Goal: Task Accomplishment & Management: Complete application form

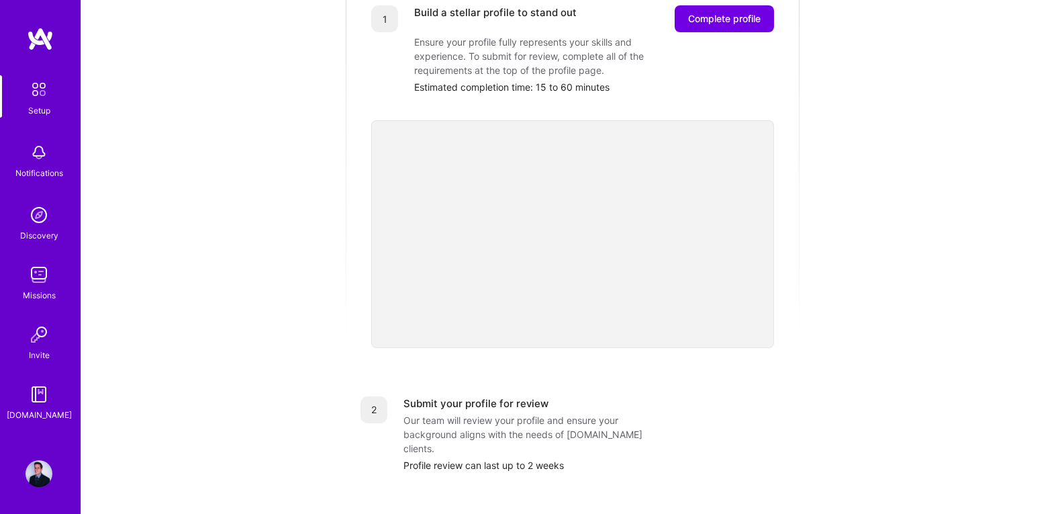
scroll to position [104, 0]
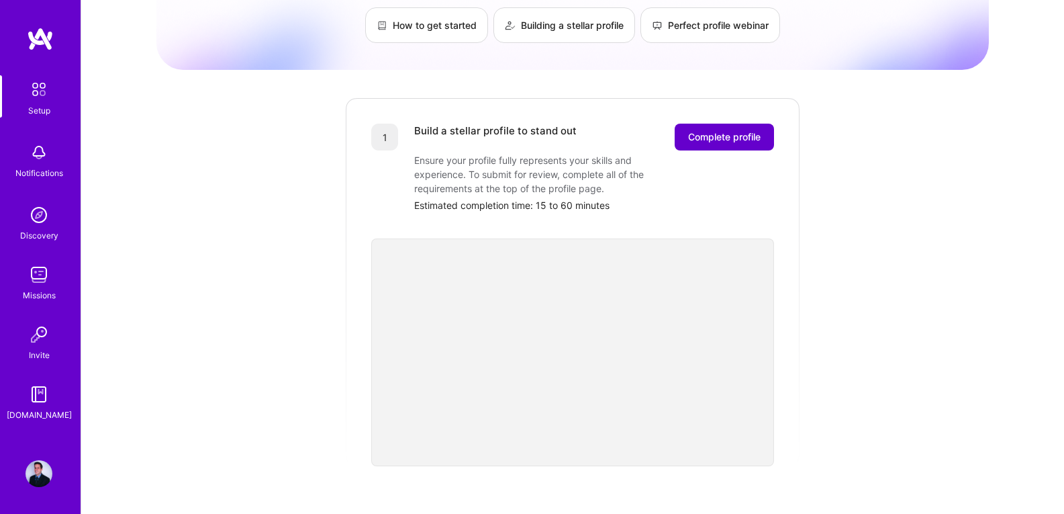
click at [707, 130] on span "Complete profile" at bounding box center [724, 136] width 73 height 13
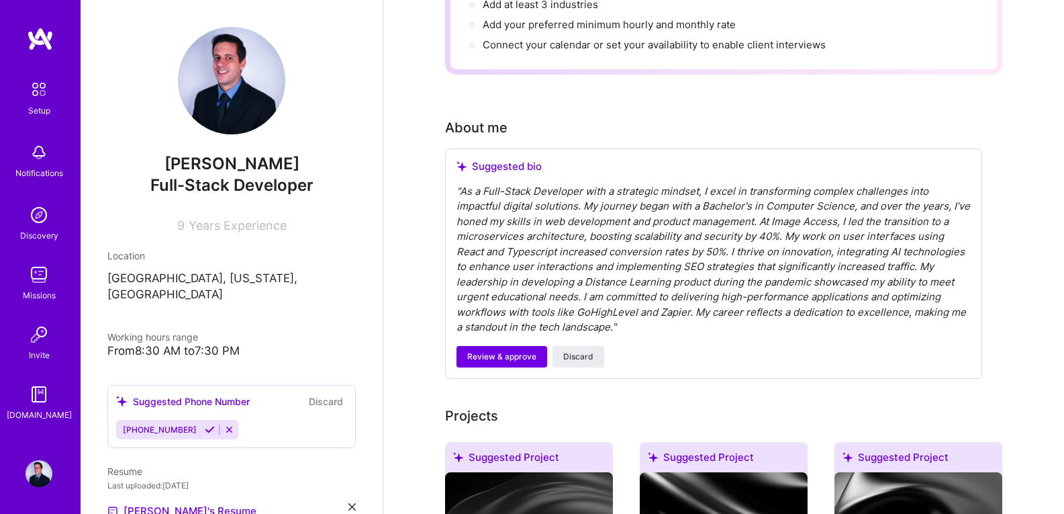
scroll to position [269, 0]
click at [608, 189] on div "" As a Full-Stack Developer with a strategic mindset, I excel in transforming c…" at bounding box center [714, 258] width 514 height 151
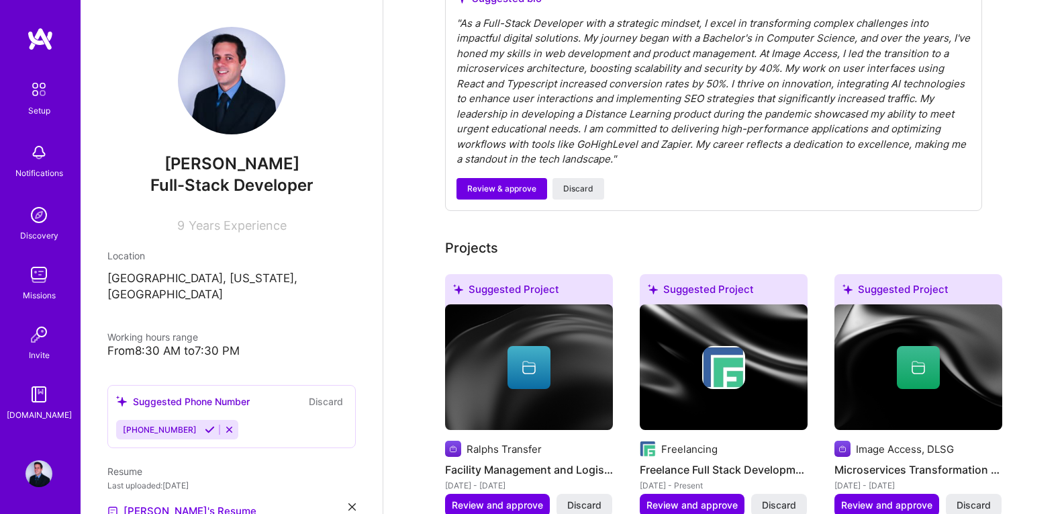
scroll to position [470, 0]
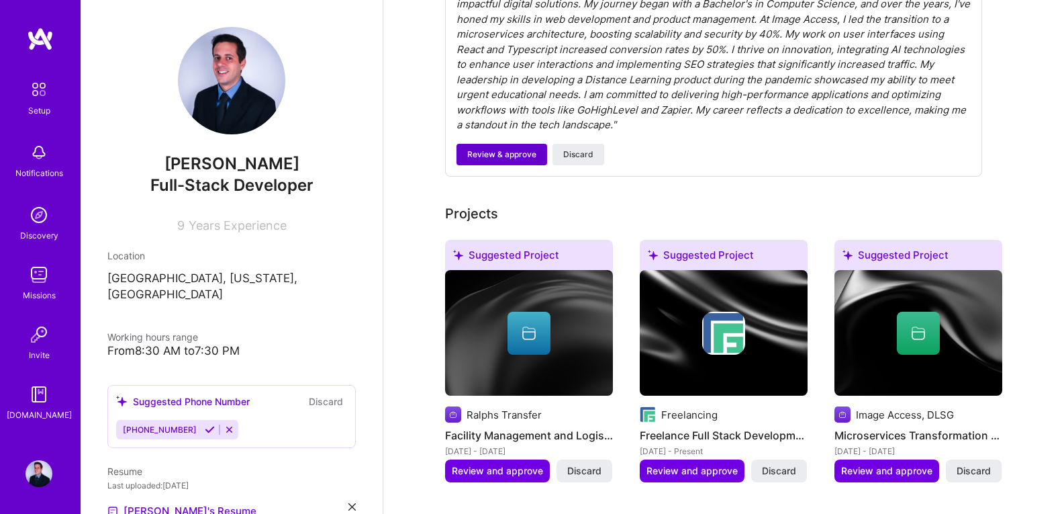
click at [515, 148] on span "Review & approve" at bounding box center [501, 154] width 69 height 12
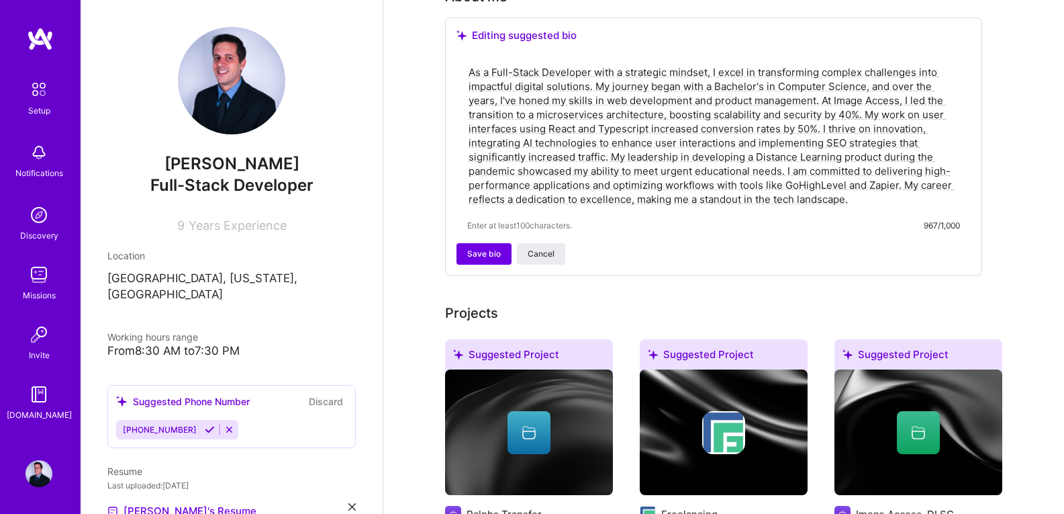
scroll to position [400, 0]
click at [492, 247] on span "Save bio" at bounding box center [484, 253] width 34 height 12
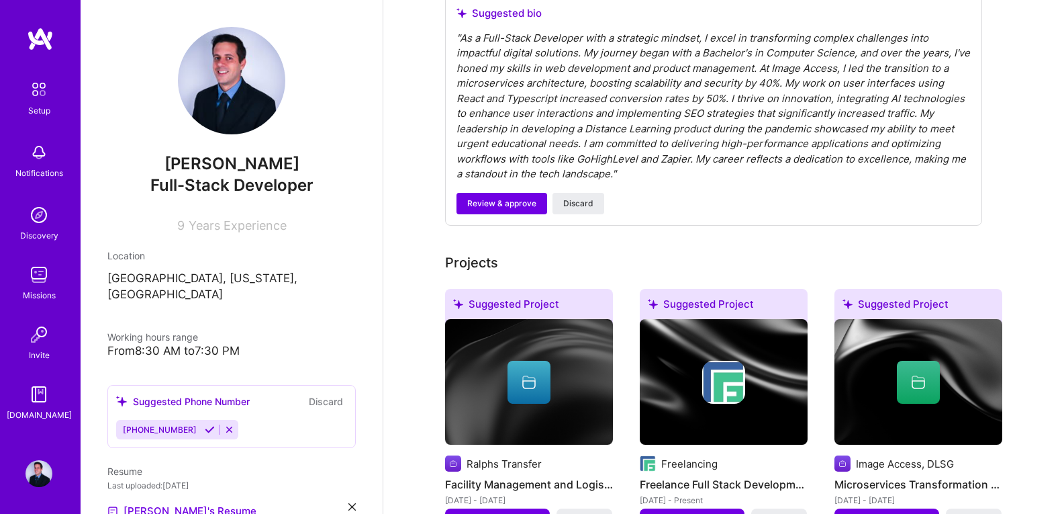
scroll to position [601, 0]
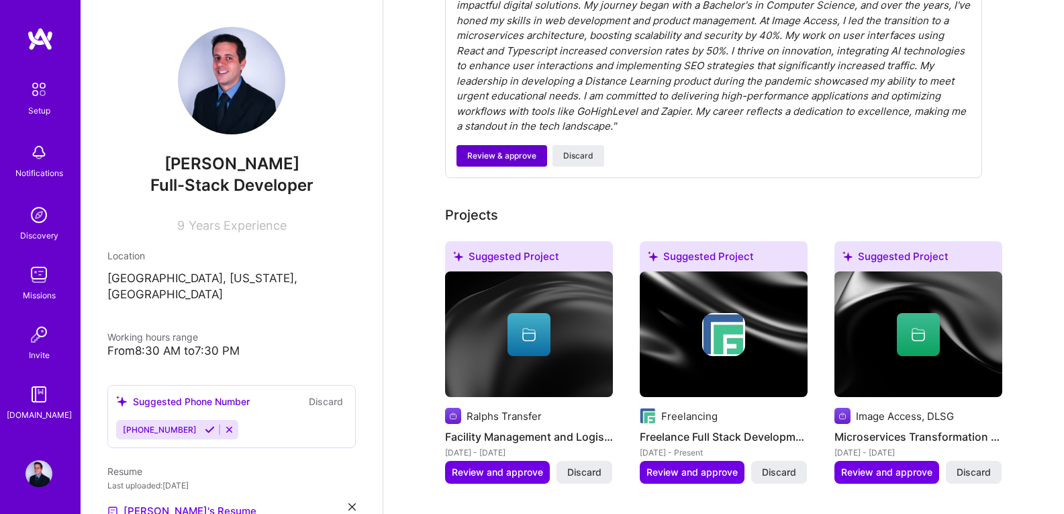
click at [499, 150] on span "Review & approve" at bounding box center [501, 156] width 69 height 12
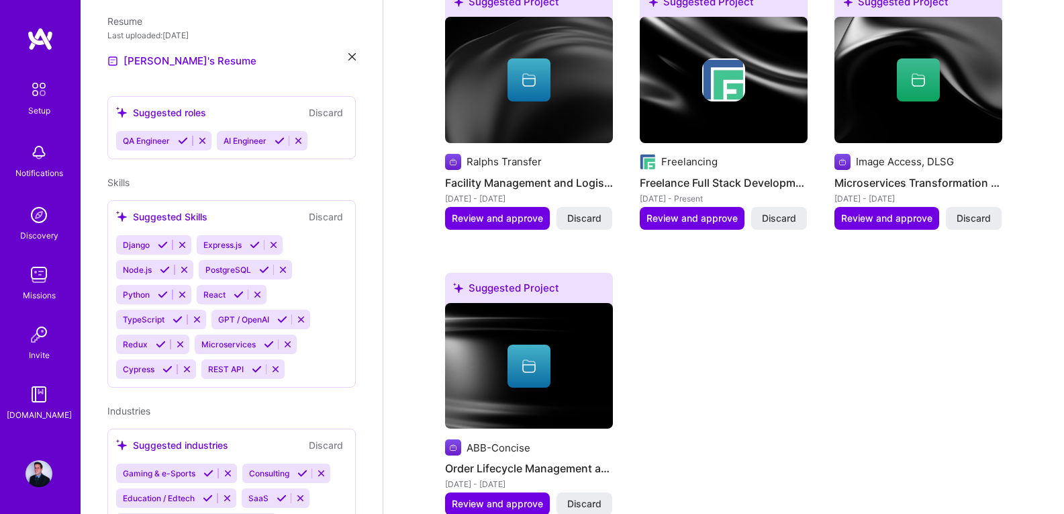
scroll to position [470, 0]
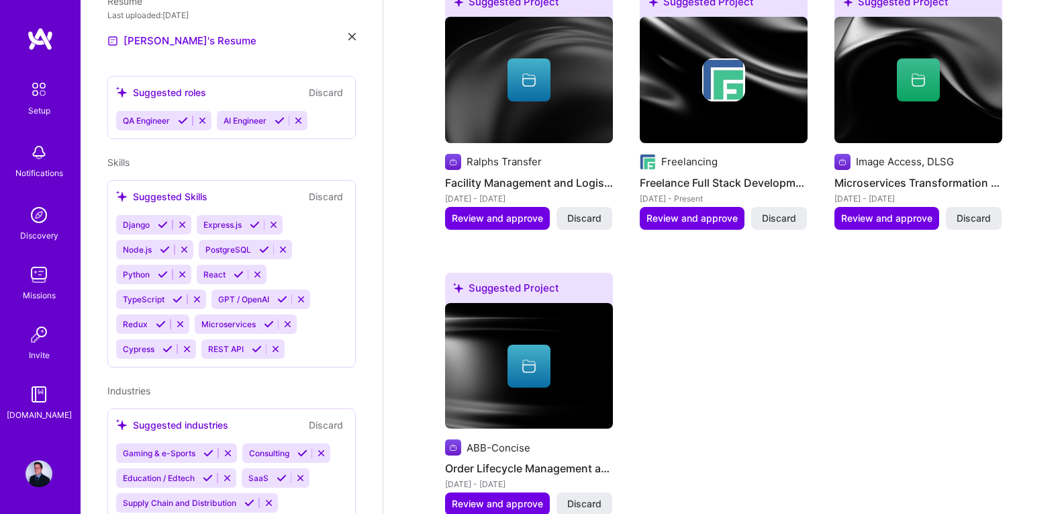
click at [297, 116] on icon at bounding box center [298, 121] width 10 height 10
click at [206, 116] on icon at bounding box center [202, 121] width 10 height 10
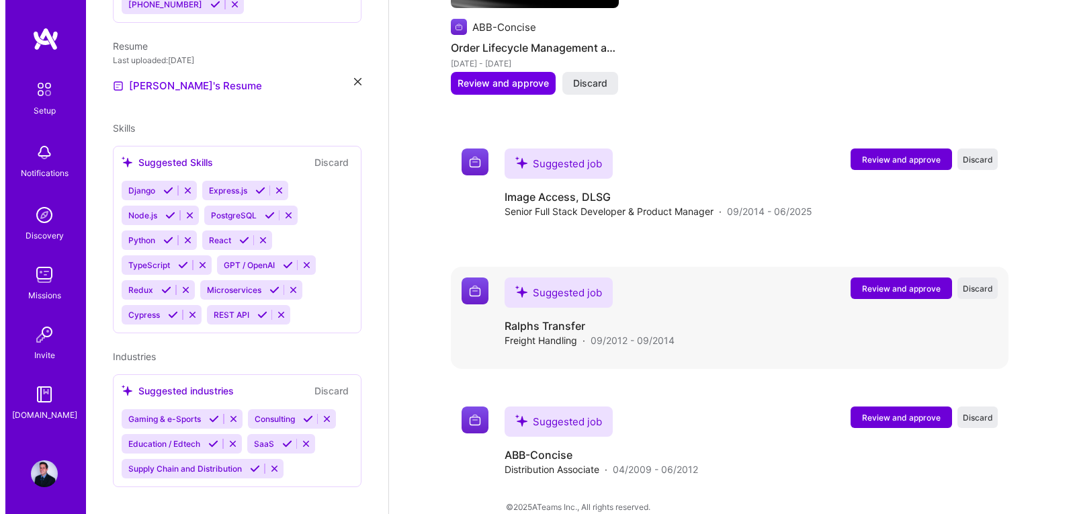
scroll to position [818, 0]
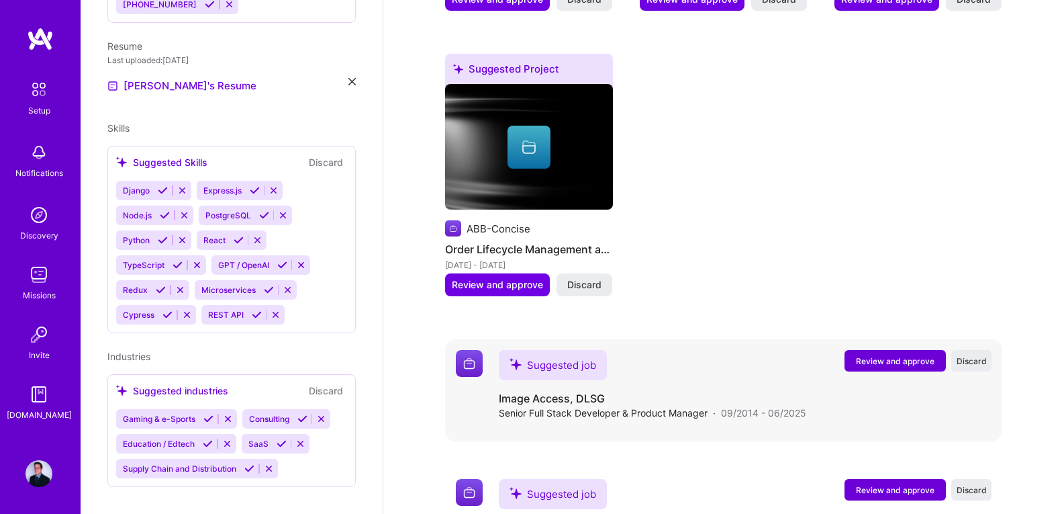
click at [907, 355] on span "Review and approve" at bounding box center [895, 360] width 79 height 11
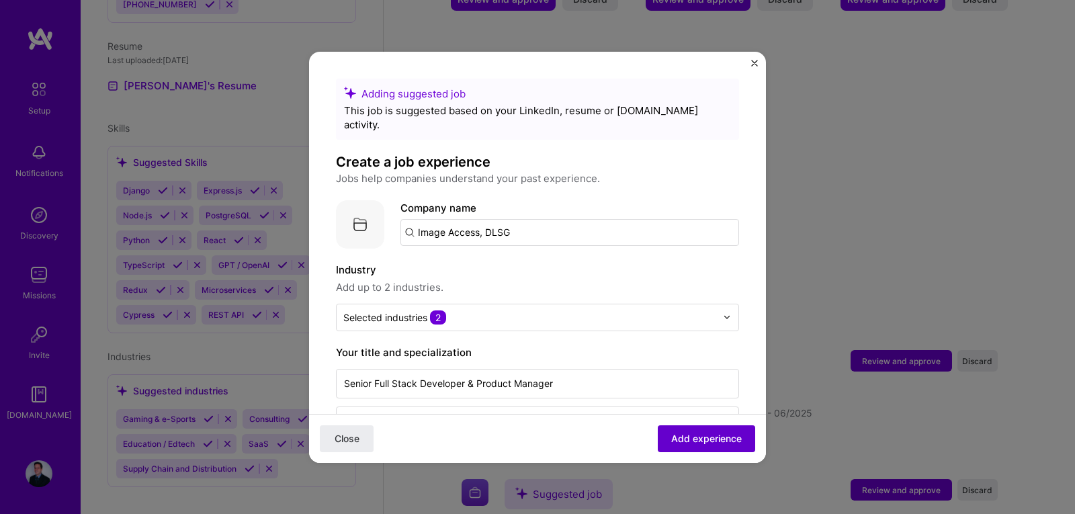
click at [715, 430] on button "Add experience" at bounding box center [705, 437] width 97 height 27
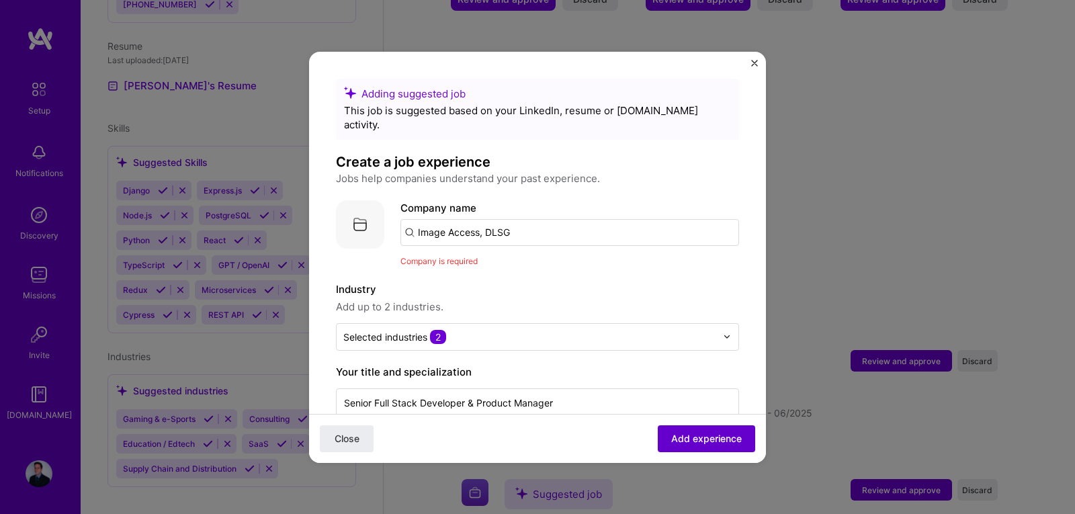
scroll to position [134, 0]
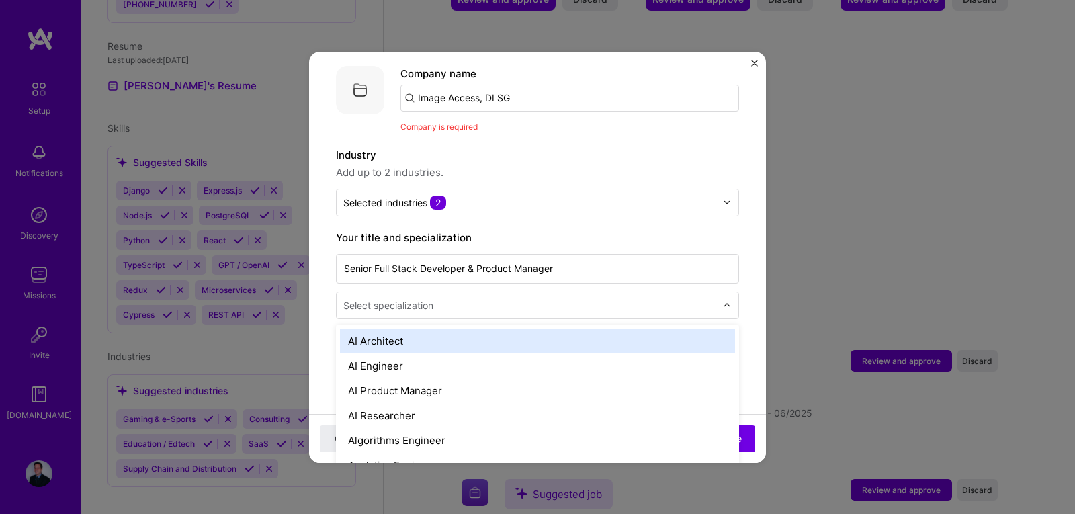
click at [443, 298] on input "text" at bounding box center [530, 305] width 375 height 14
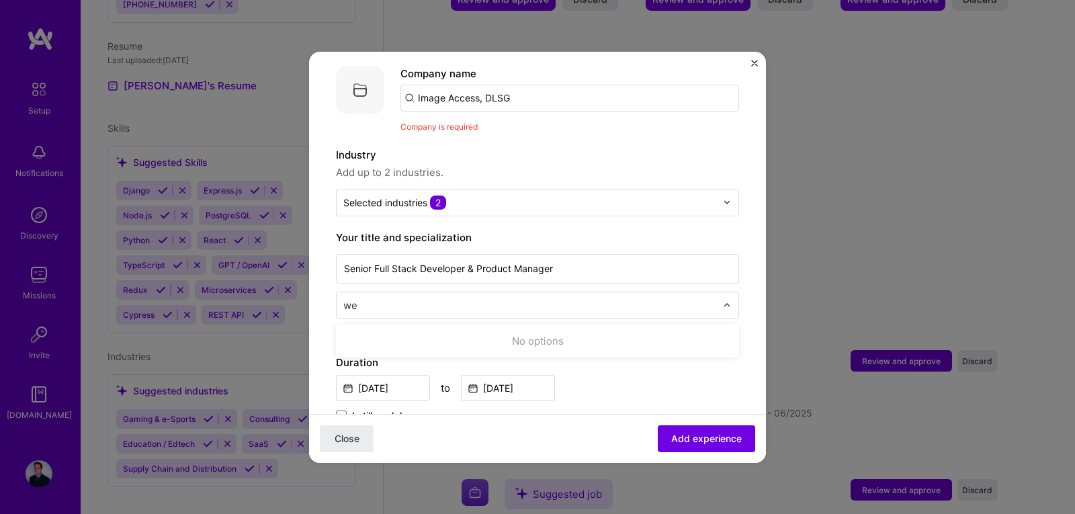
type input "w"
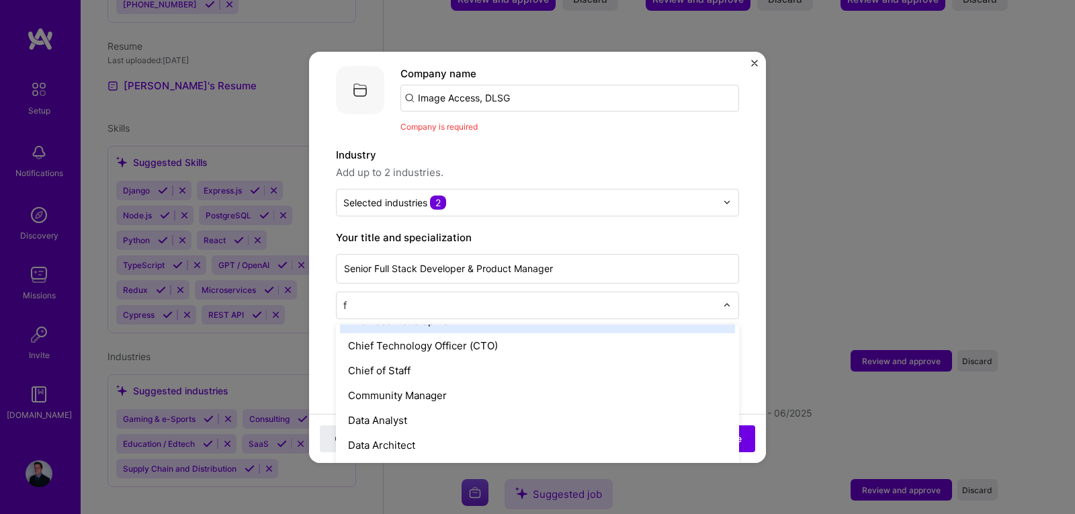
scroll to position [219, 0]
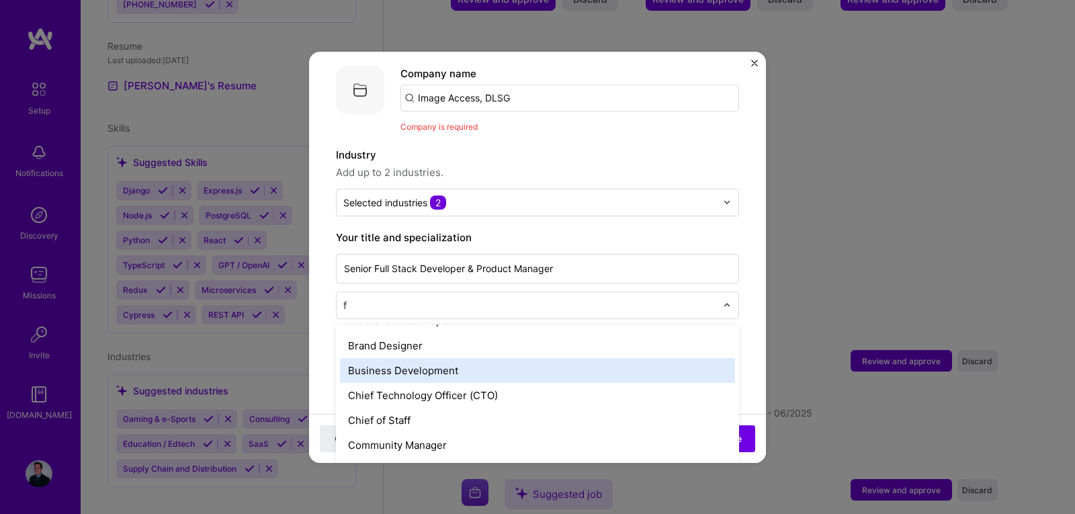
type input "fr"
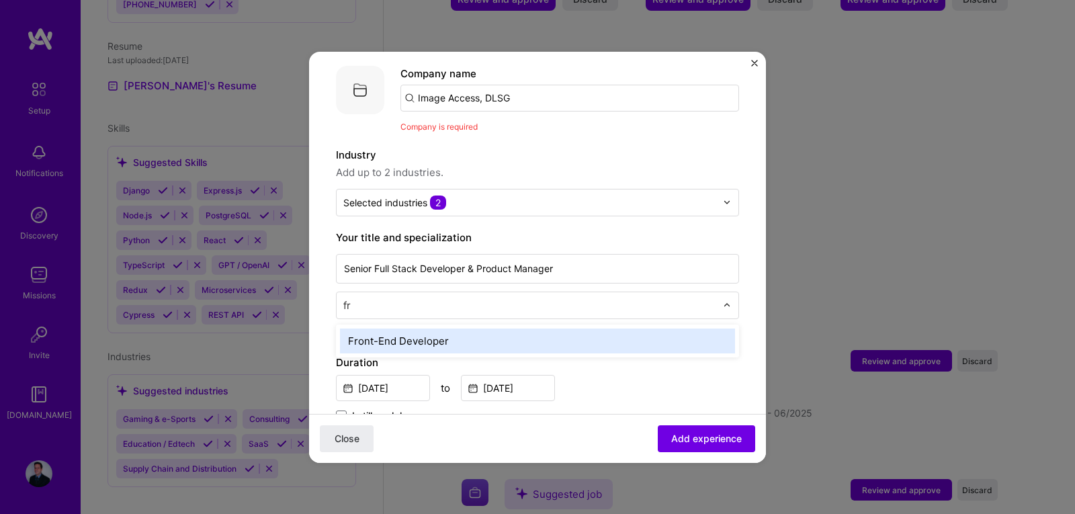
scroll to position [0, 0]
click at [430, 329] on div "Front-End Developer" at bounding box center [537, 340] width 395 height 25
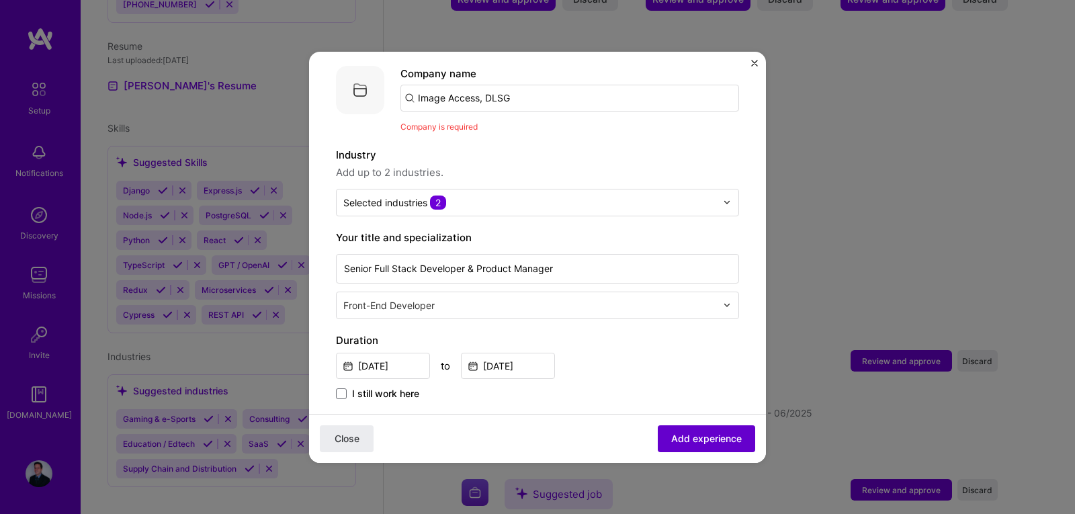
click at [685, 433] on span "Add experience" at bounding box center [706, 437] width 71 height 13
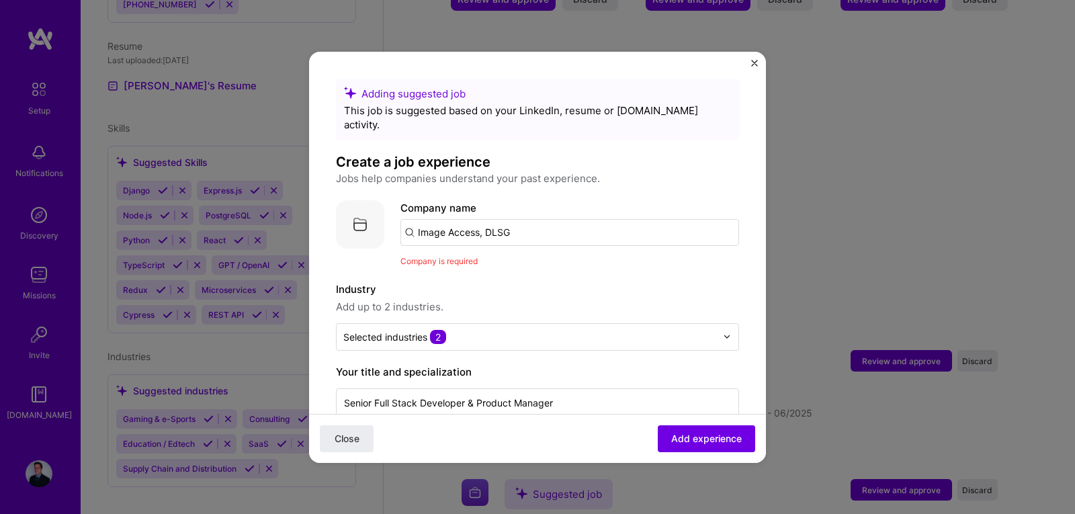
click at [510, 224] on input "Image Access, DLSG" at bounding box center [569, 232] width 338 height 27
click at [443, 224] on input "Image Access, DLSG" at bounding box center [569, 232] width 338 height 27
click at [533, 223] on input "Image Access, DLSG" at bounding box center [569, 232] width 338 height 27
click at [362, 222] on img at bounding box center [360, 224] width 48 height 48
click at [683, 438] on span "Add experience" at bounding box center [706, 437] width 71 height 13
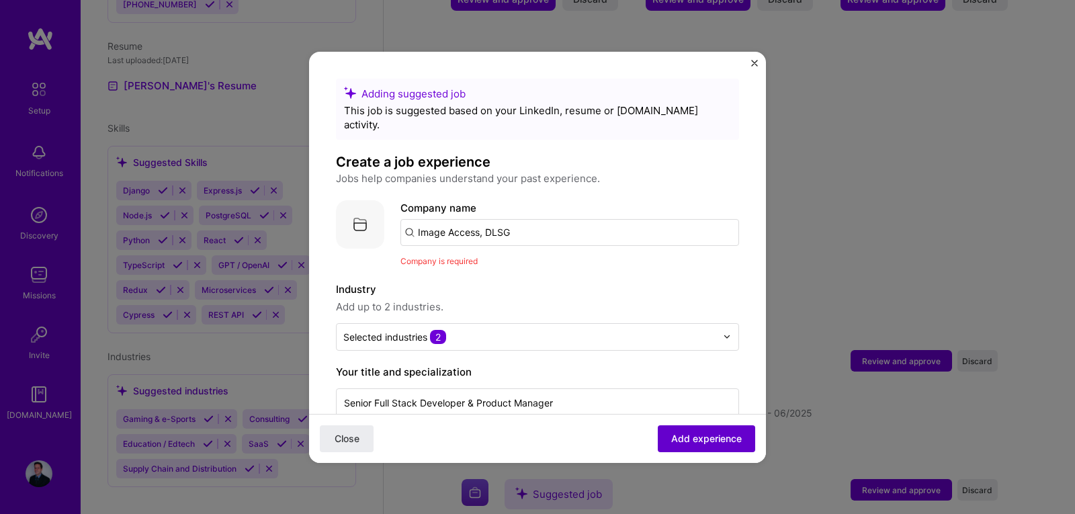
scroll to position [134, 0]
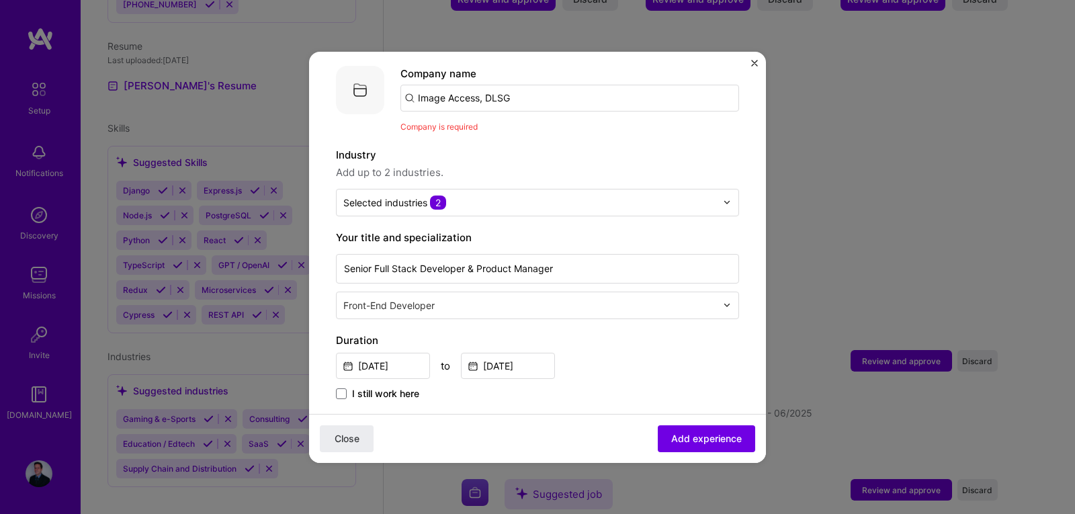
click at [493, 120] on div "Company is required" at bounding box center [569, 127] width 338 height 14
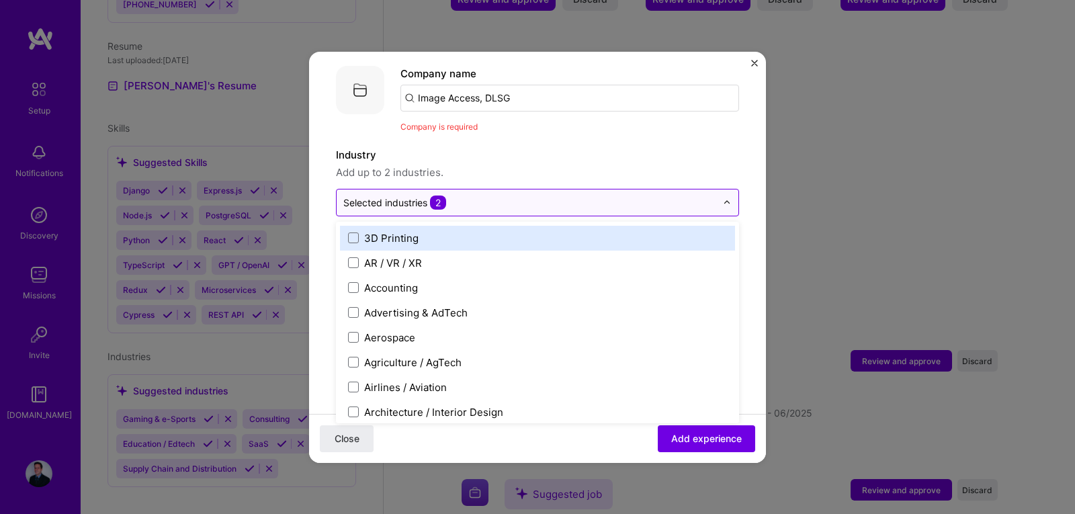
click at [486, 195] on input "text" at bounding box center [529, 202] width 373 height 14
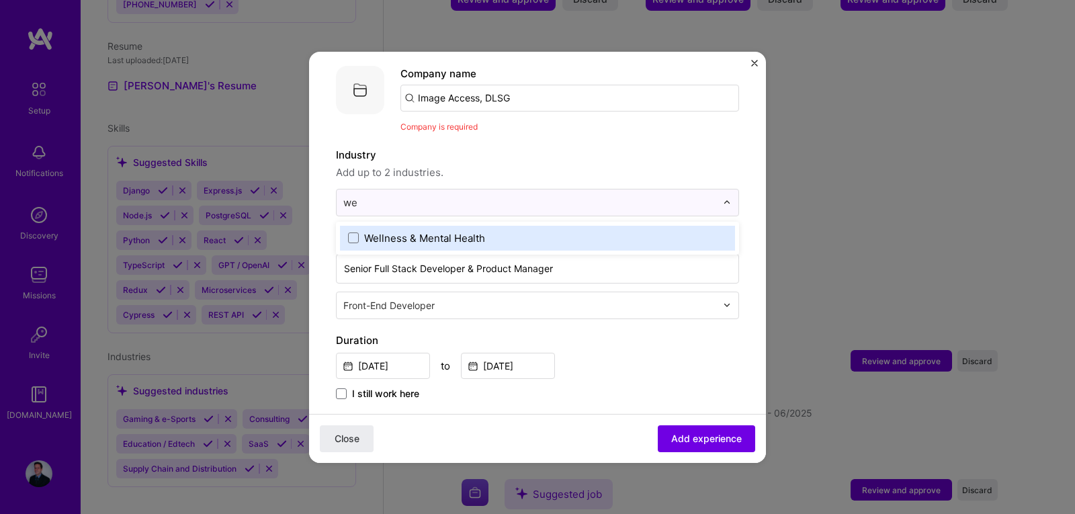
type input "w"
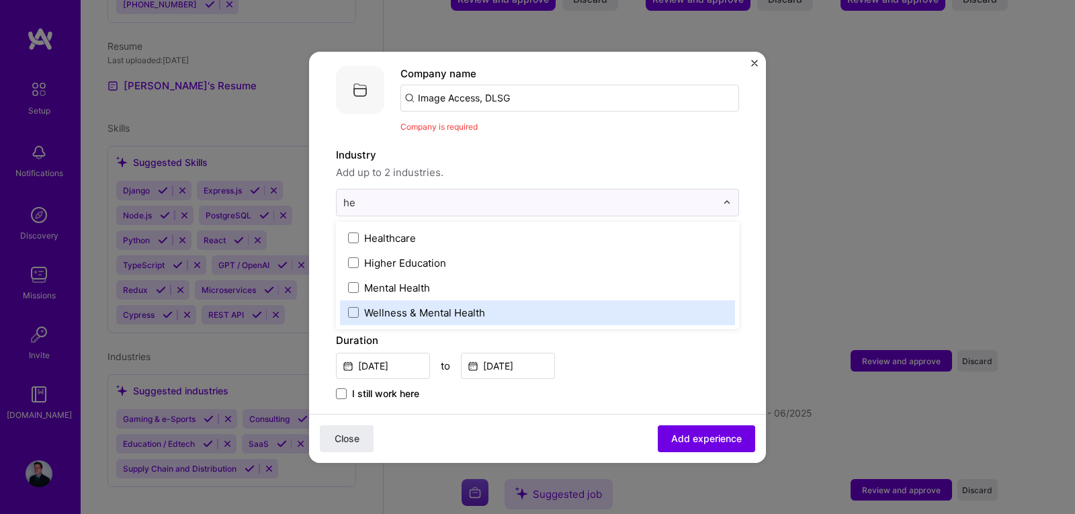
type input "hea"
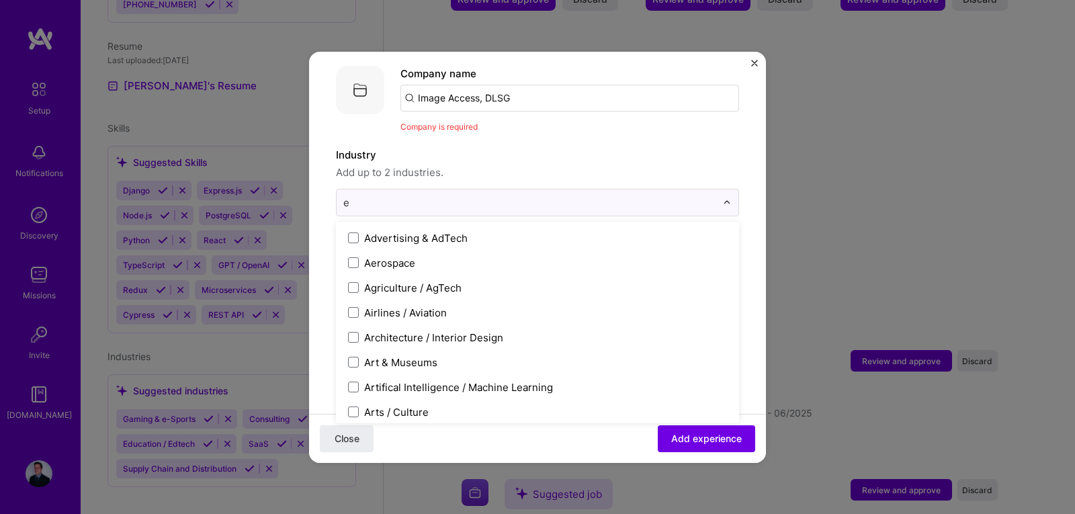
type input "ed"
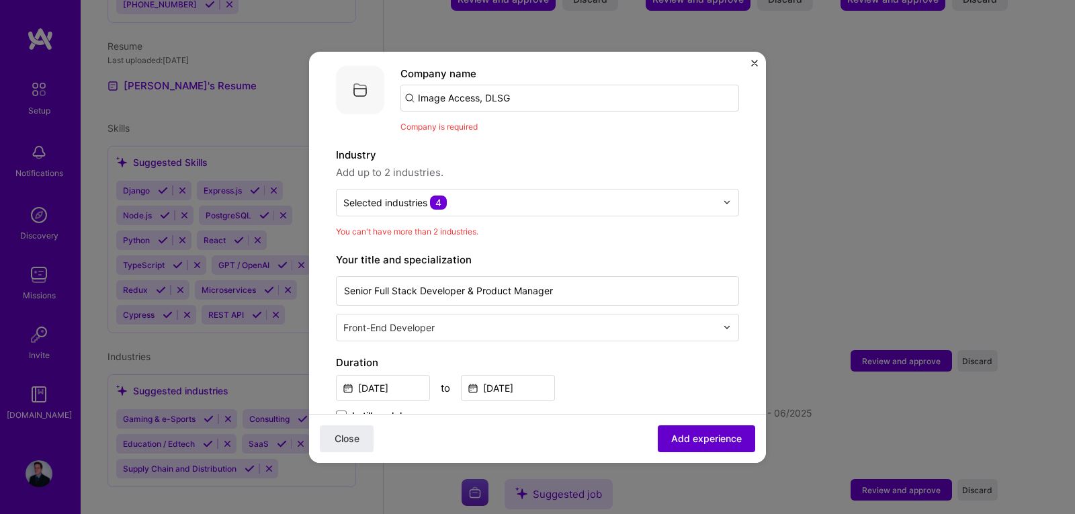
click at [671, 441] on span "Add experience" at bounding box center [706, 437] width 71 height 13
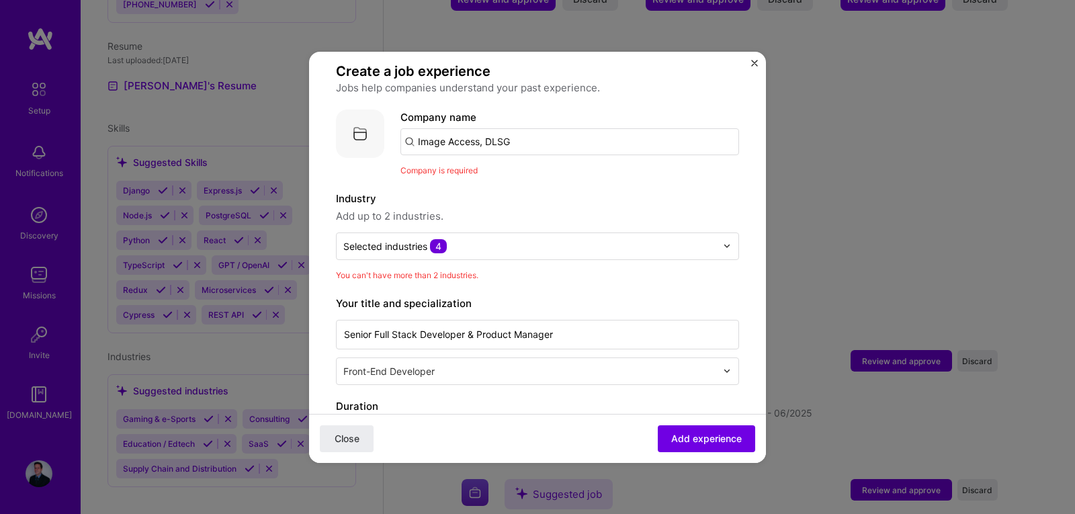
scroll to position [67, 0]
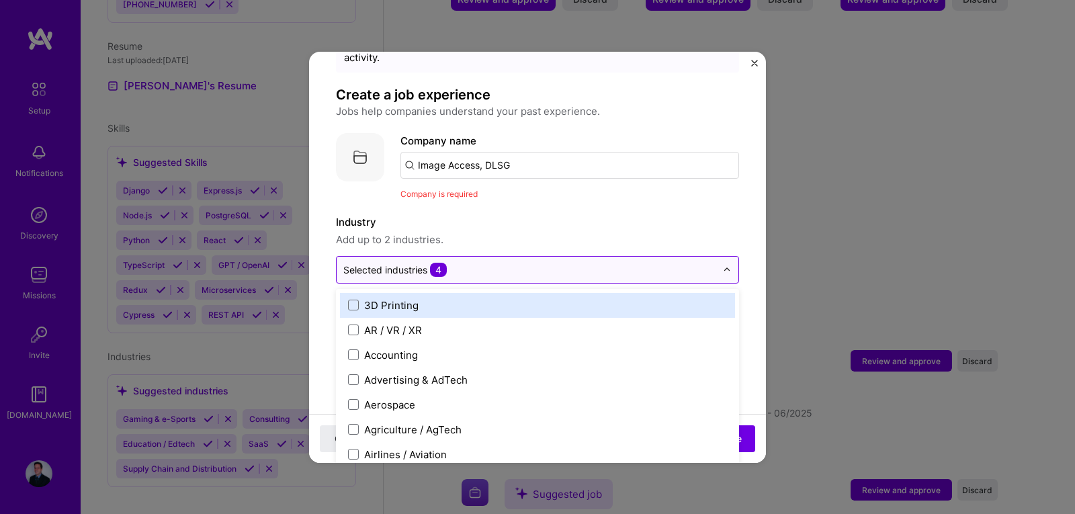
click at [489, 263] on input "text" at bounding box center [529, 270] width 373 height 14
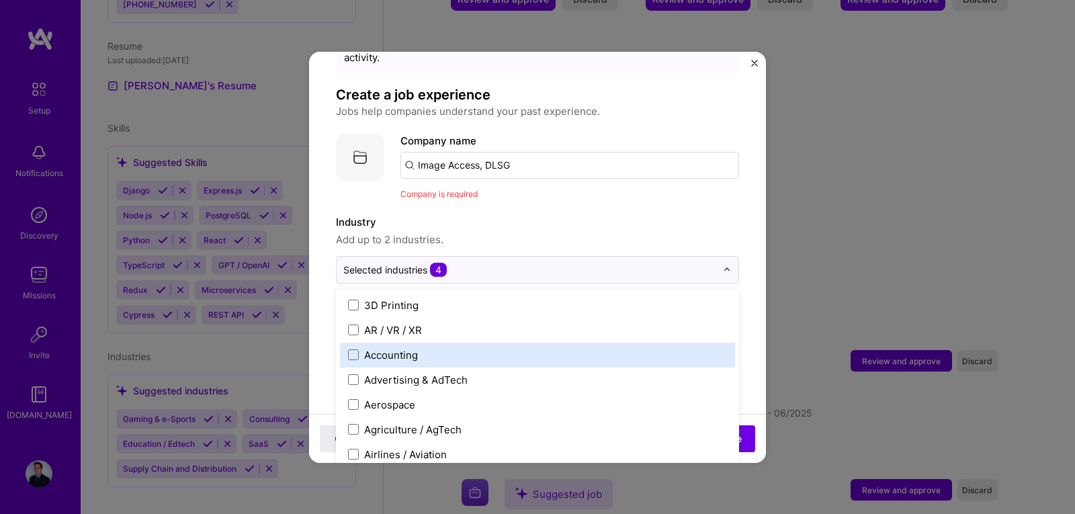
scroll to position [269, 0]
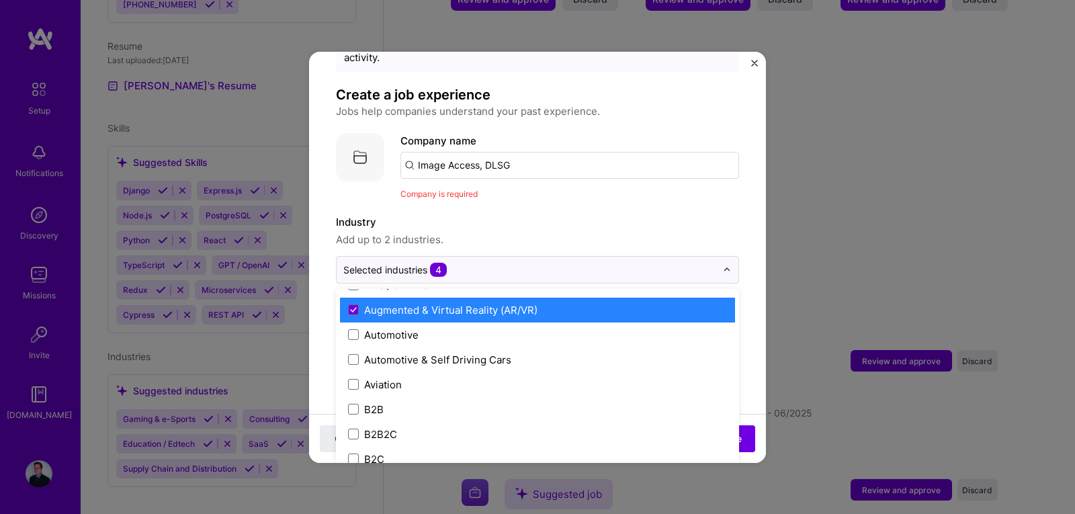
click at [369, 303] on div "Augmented & Virtual Reality (AR/VR)" at bounding box center [450, 310] width 173 height 14
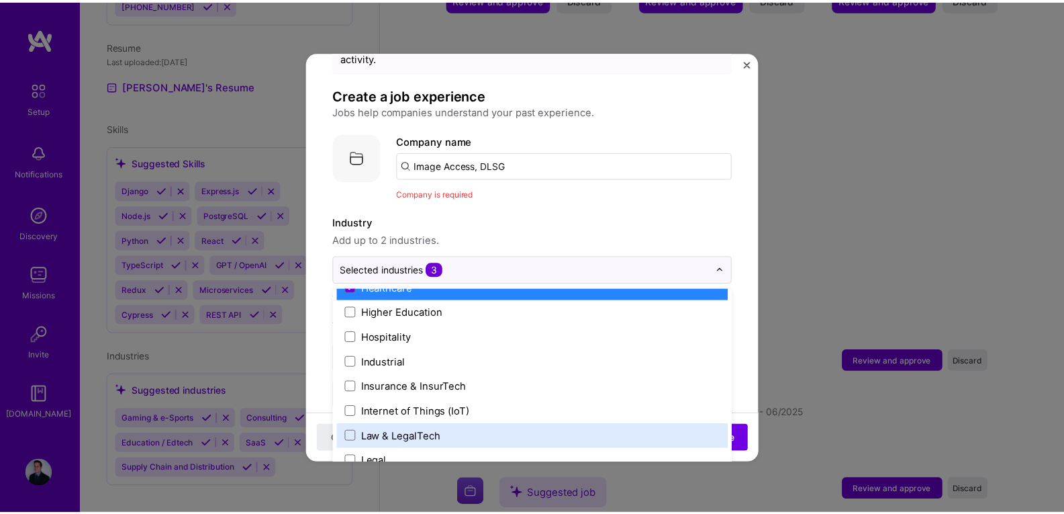
scroll to position [1612, 0]
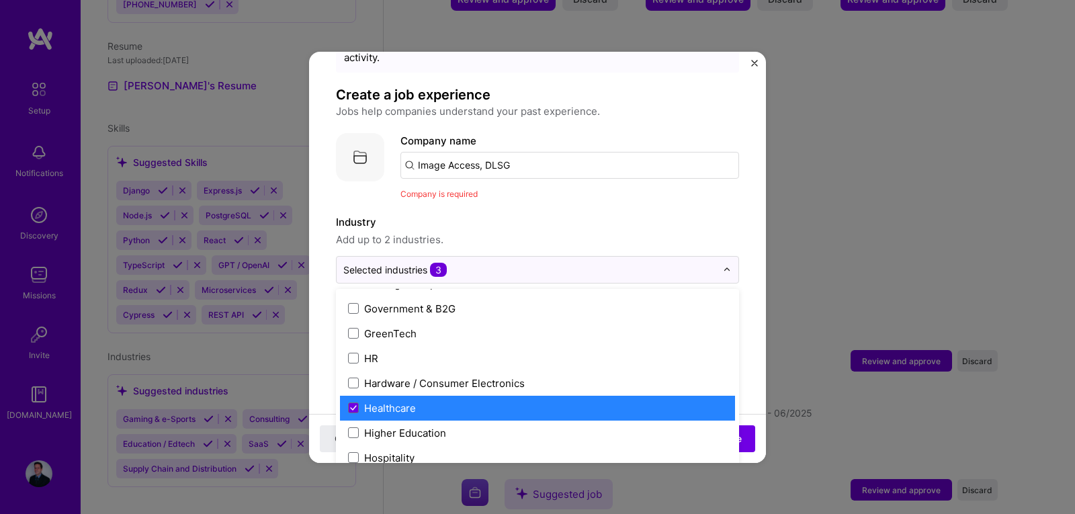
click at [412, 401] on div "Healthcare" at bounding box center [390, 408] width 52 height 14
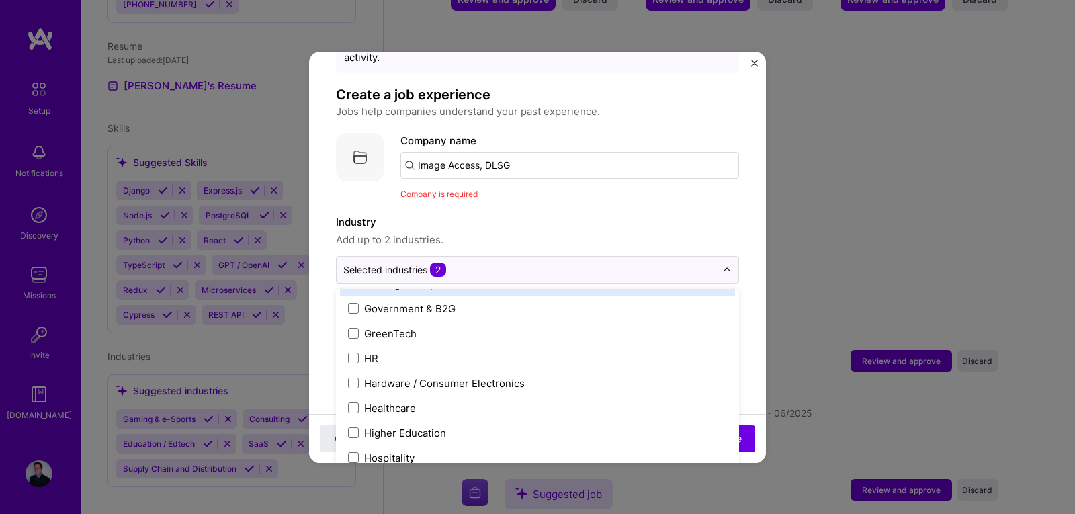
click at [681, 215] on label "Industry" at bounding box center [537, 222] width 403 height 16
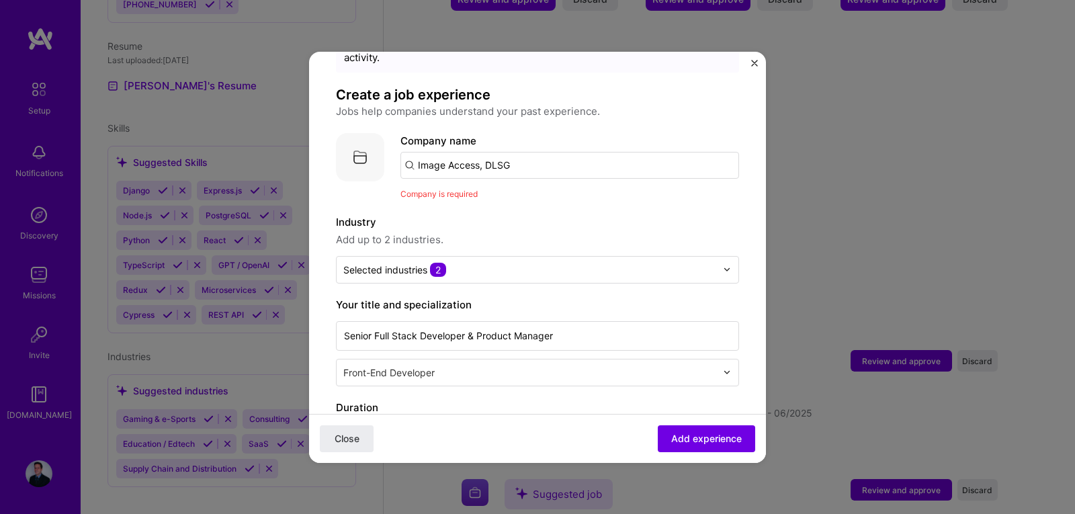
click at [532, 157] on input "Image Access, DLSG" at bounding box center [569, 165] width 338 height 27
drag, startPoint x: 537, startPoint y: 148, endPoint x: 373, endPoint y: 148, distance: 163.9
click at [373, 148] on div "Company logo Company name Image Access, DLSG Company is required" at bounding box center [537, 167] width 403 height 68
type input "Image Access"
click button "Close" at bounding box center [347, 437] width 54 height 27
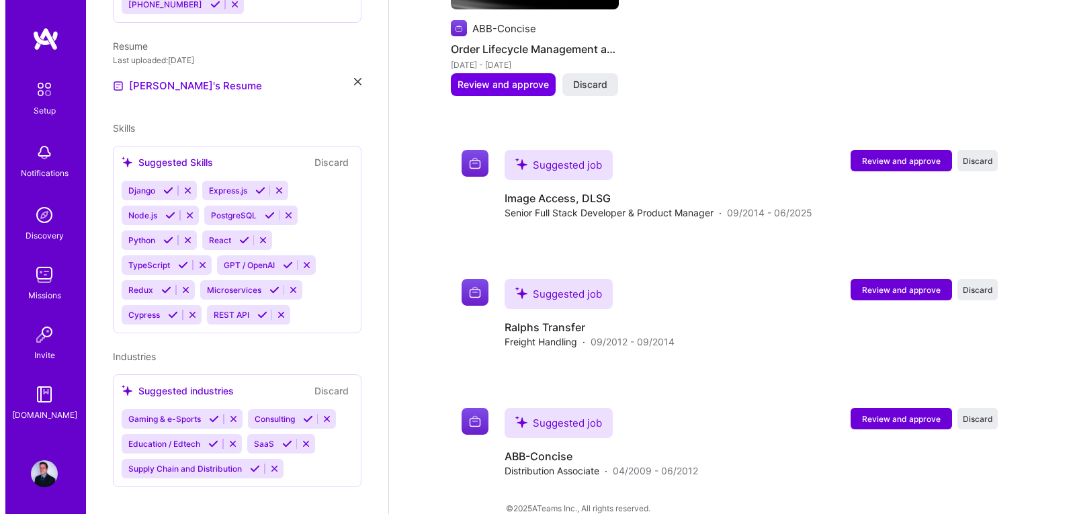
scroll to position [1019, 0]
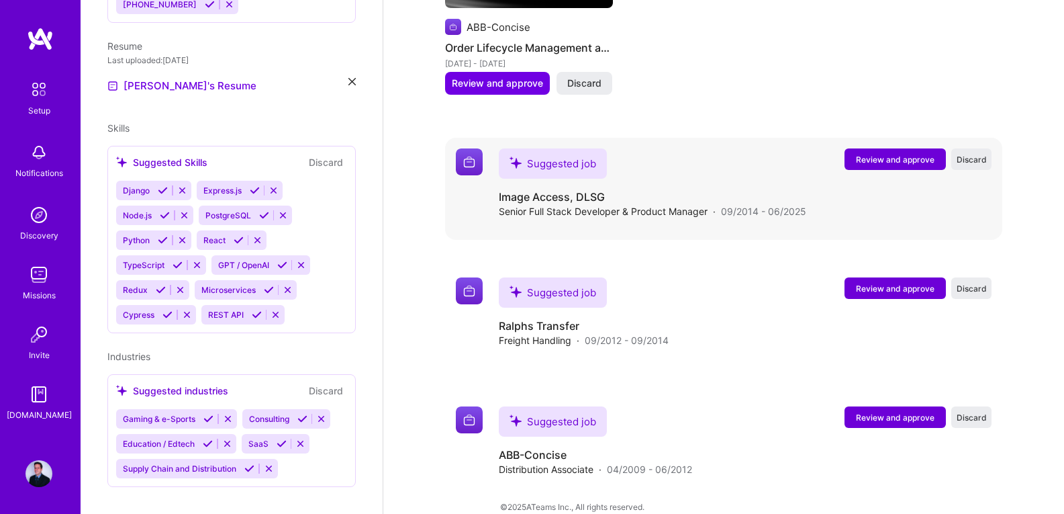
click at [899, 154] on span "Review and approve" at bounding box center [895, 159] width 79 height 11
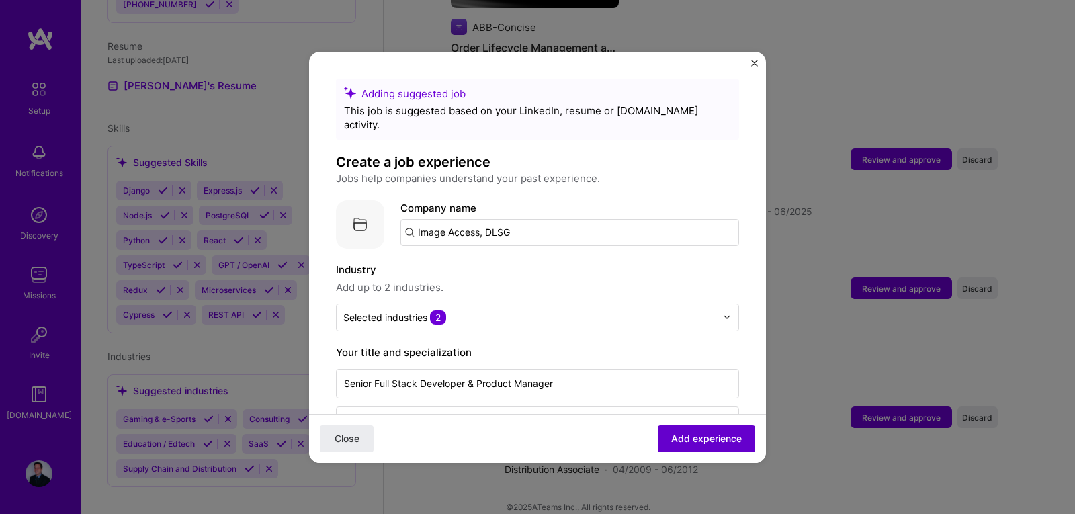
click at [673, 437] on span "Add experience" at bounding box center [706, 437] width 71 height 13
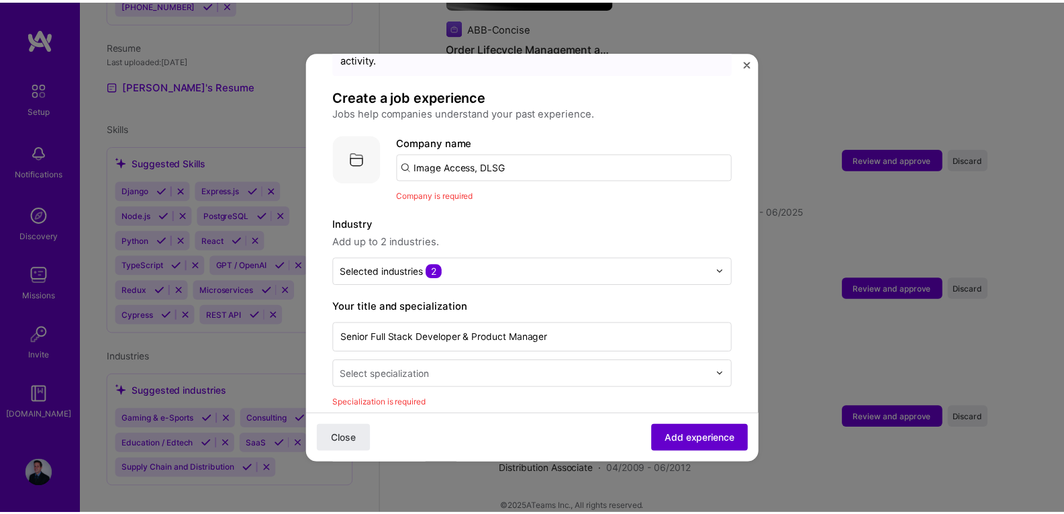
scroll to position [134, 0]
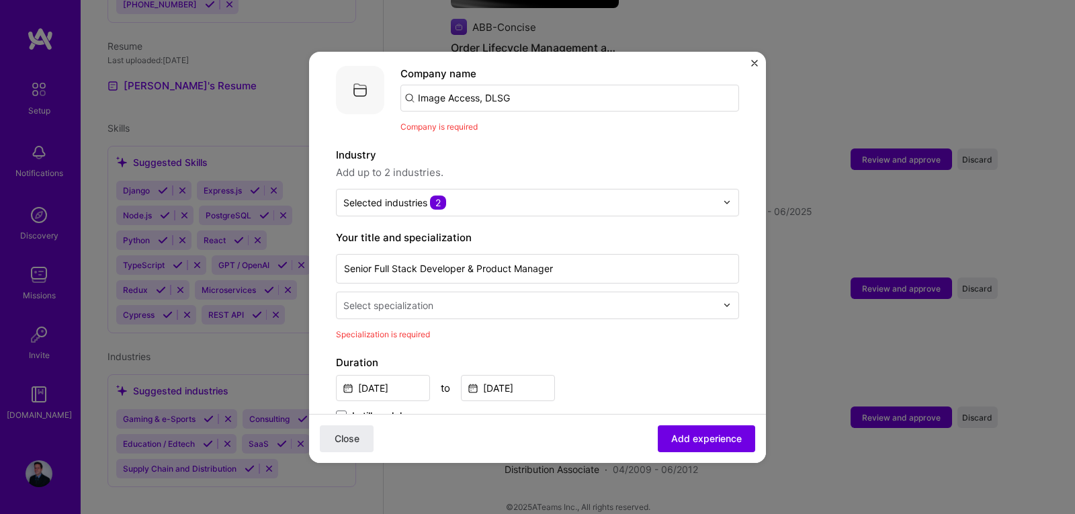
click at [752, 65] on img "Close" at bounding box center [754, 63] width 7 height 7
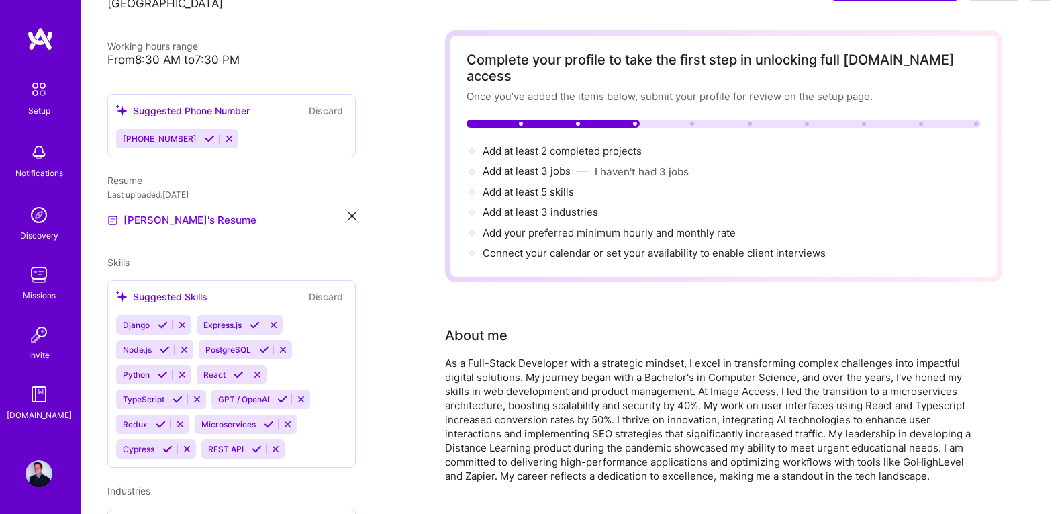
scroll to position [0, 0]
